Goal: Entertainment & Leisure: Consume media (video, audio)

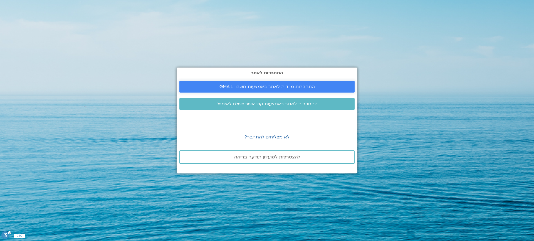
click at [287, 87] on span "התחברות מיידית לאתר באמצעות חשבון GMAIL" at bounding box center [267, 86] width 95 height 5
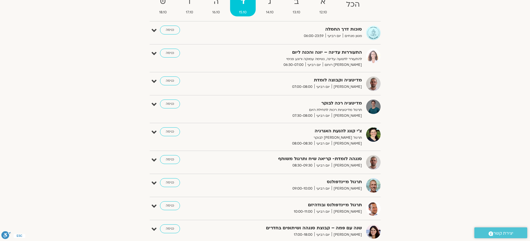
scroll to position [83, 0]
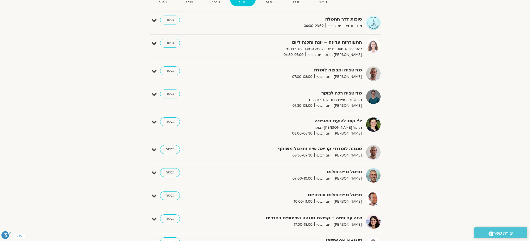
click at [172, 126] on div "צ'י קונג להנעת האנרגיה תרגול עדין ואנרגטי לבוקר רונית מלכין יום רביעי 08:00-08:…" at bounding box center [269, 126] width 223 height 19
click at [174, 120] on link "כניסה" at bounding box center [170, 121] width 20 height 9
